Goal: Task Accomplishment & Management: Use online tool/utility

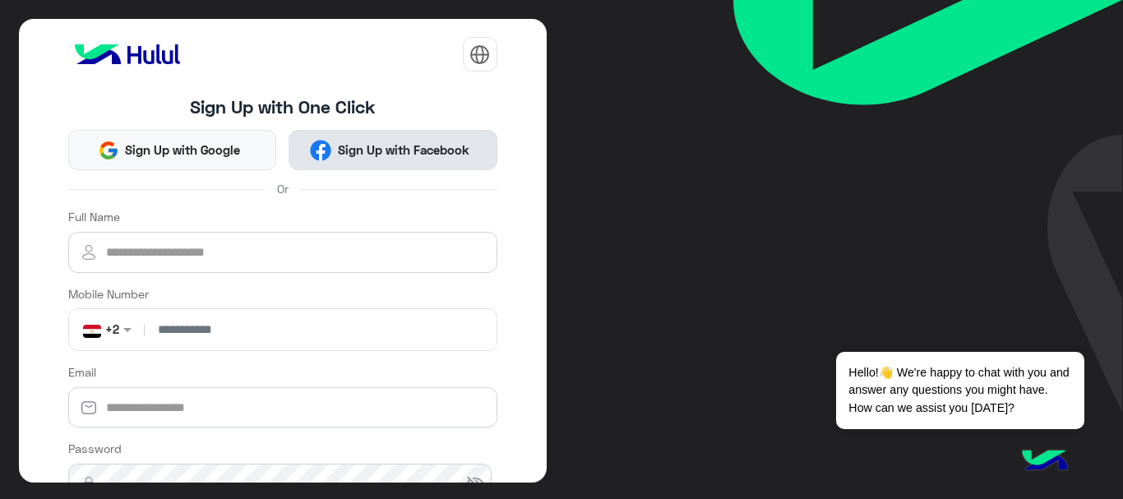
click at [393, 160] on button "Sign Up with Facebook" at bounding box center [393, 150] width 209 height 40
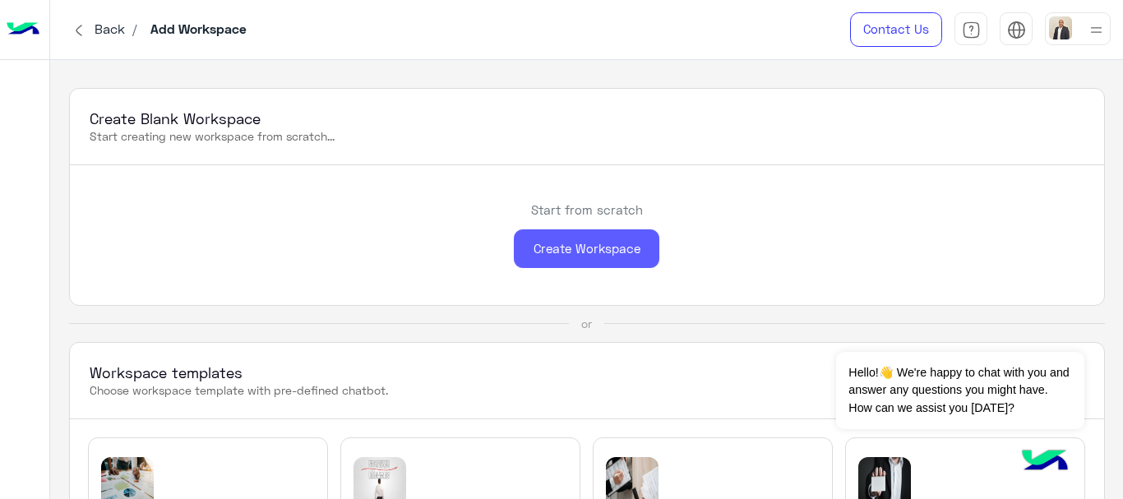
click at [612, 252] on div "Create Workspace" at bounding box center [587, 248] width 146 height 39
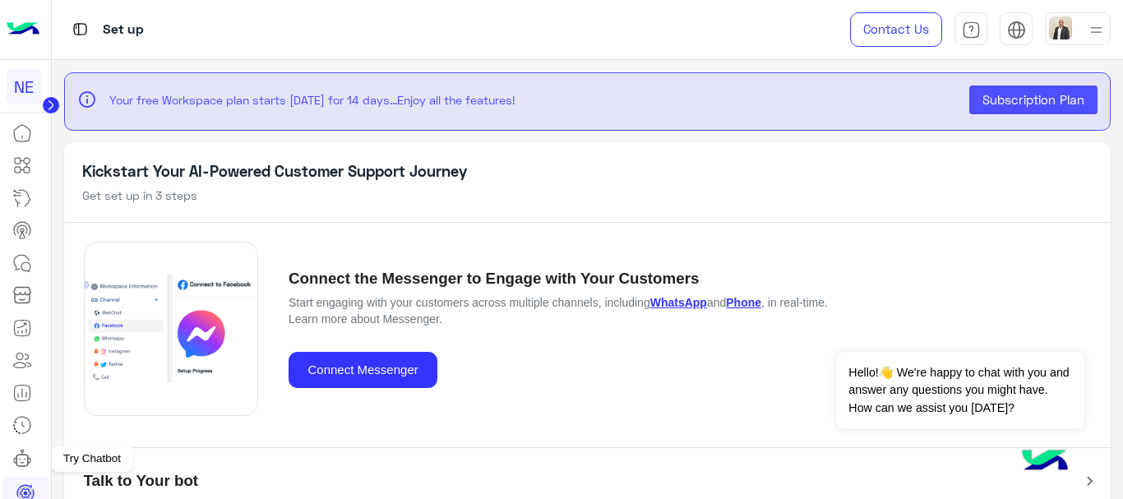
click at [29, 478] on div at bounding box center [25, 309] width 51 height 384
click at [33, 490] on icon at bounding box center [25, 493] width 16 height 16
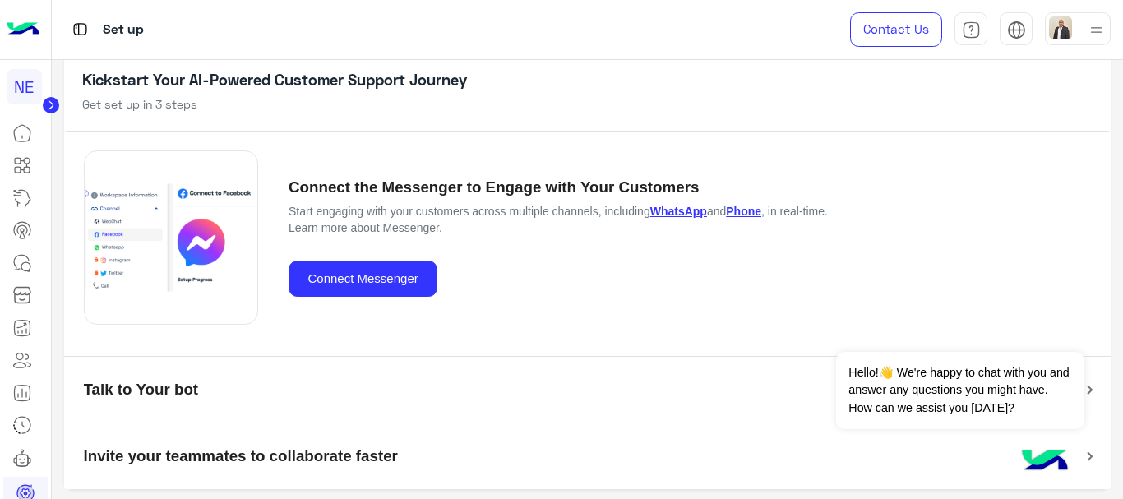
scroll to position [94, 0]
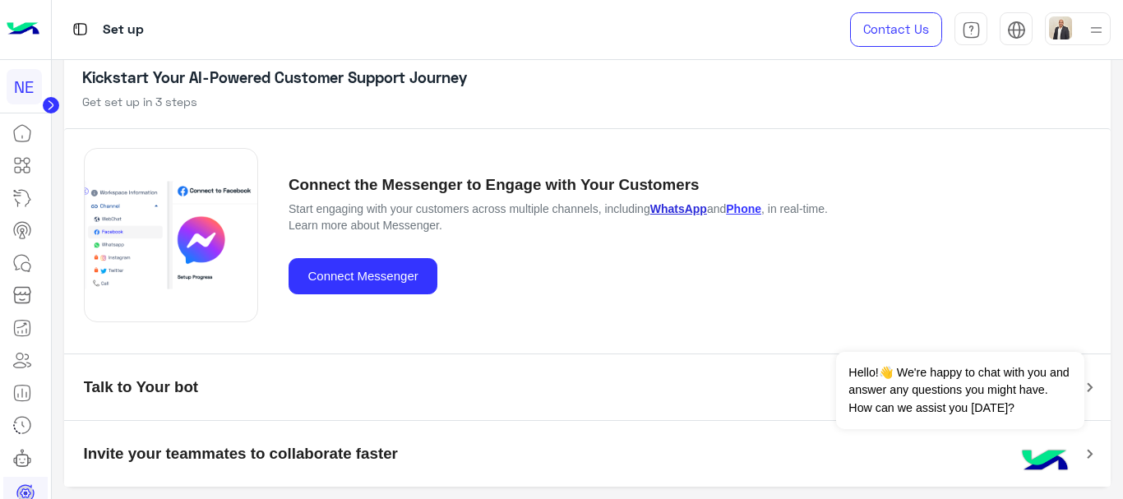
click at [685, 210] on link "WhatsApp" at bounding box center [678, 208] width 57 height 13
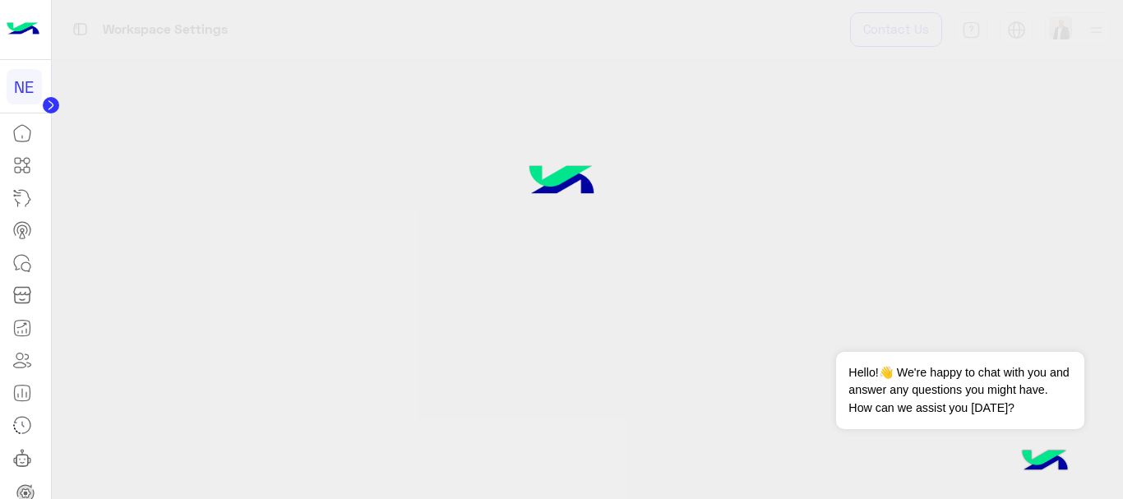
click at [683, 208] on div at bounding box center [561, 249] width 1123 height 499
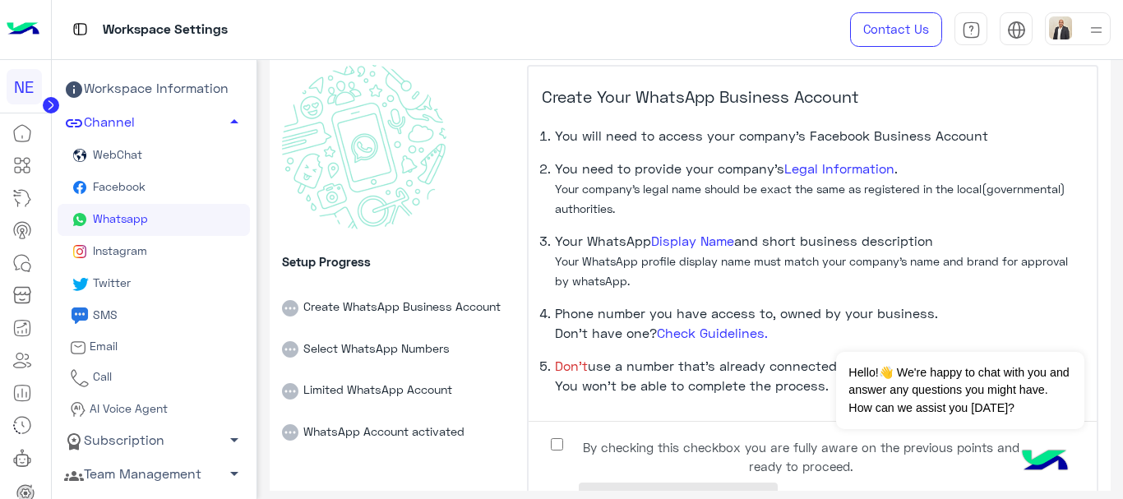
scroll to position [141, 0]
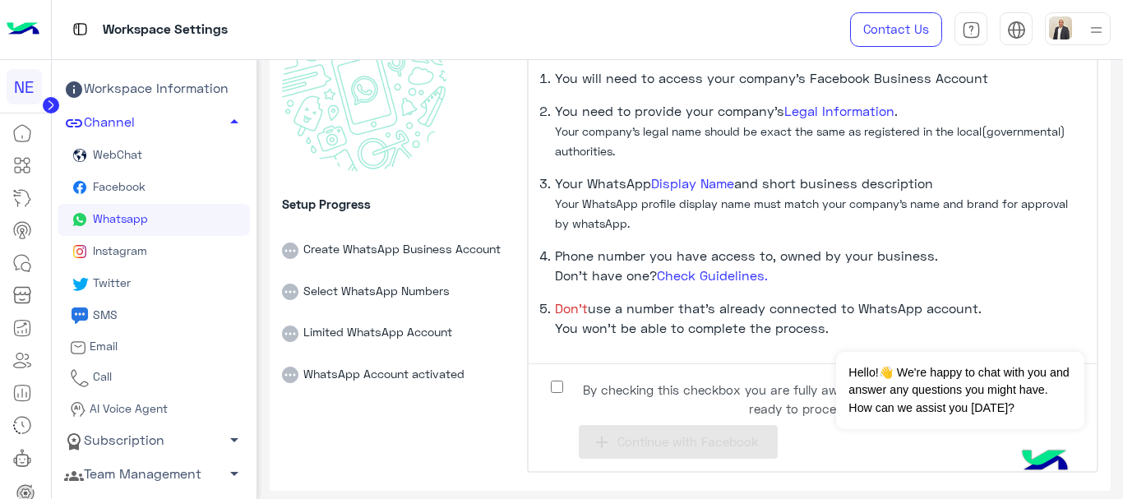
click at [542, 390] on label "By checking this checkbox you are fully aware on the previous points and ready …" at bounding box center [788, 395] width 493 height 37
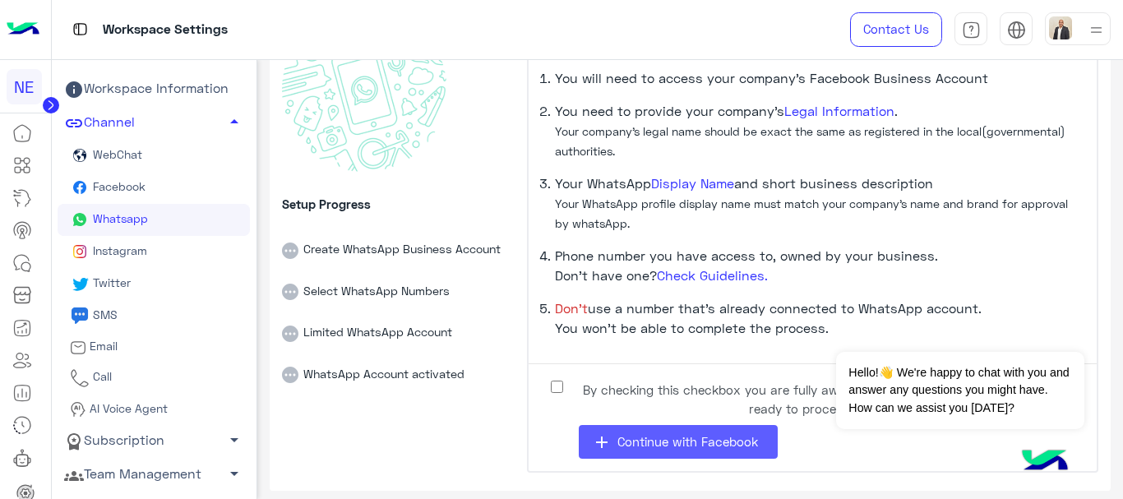
click at [741, 435] on span "Continue with Facebook" at bounding box center [688, 441] width 141 height 15
